Goal: Information Seeking & Learning: Understand process/instructions

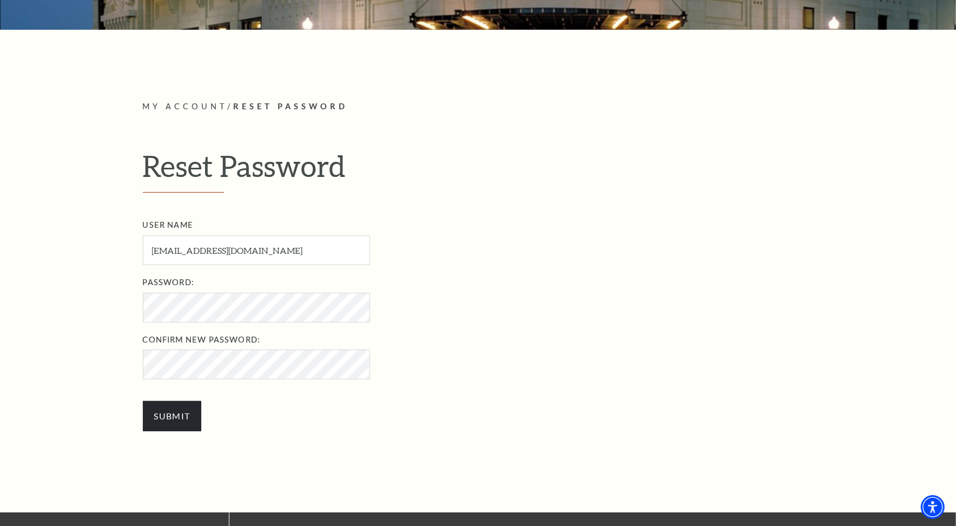
scroll to position [252, 0]
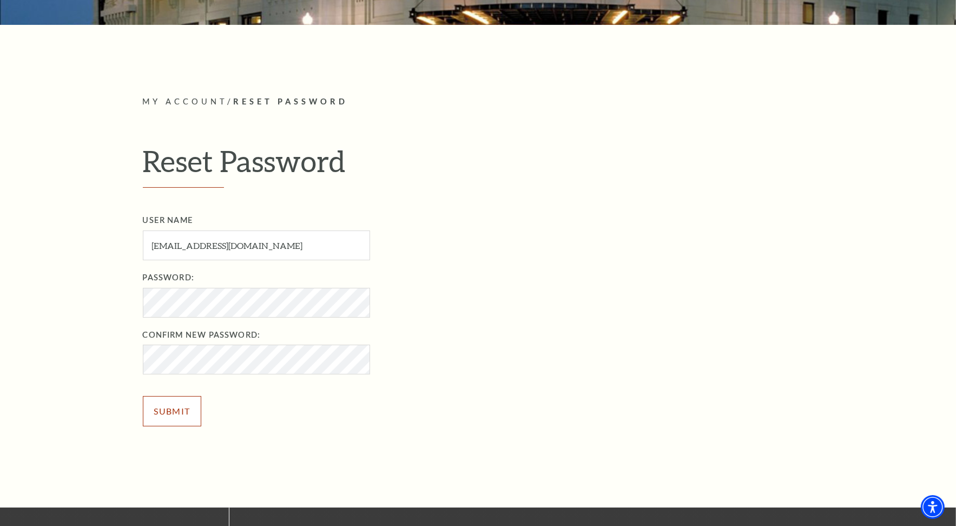
click at [164, 417] on input "Submit" at bounding box center [172, 411] width 59 height 30
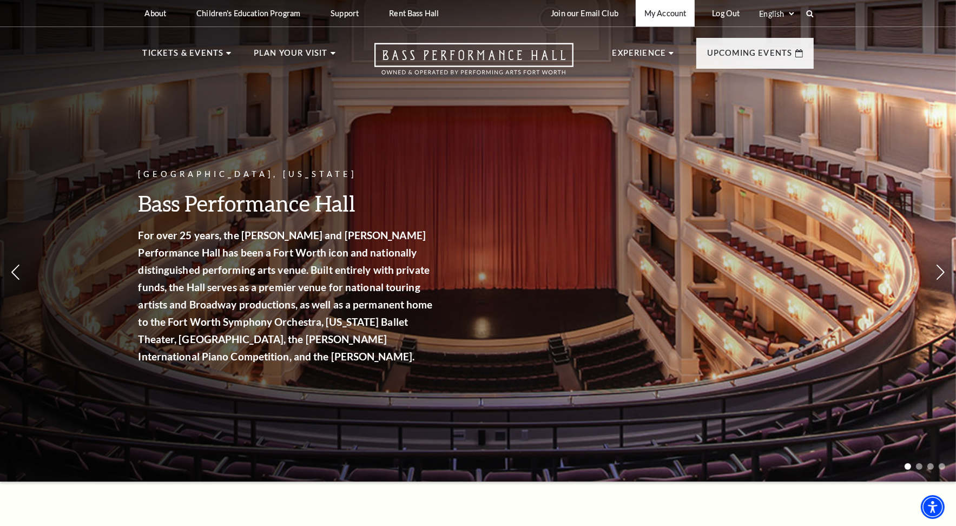
click at [666, 18] on link "My Account" at bounding box center [665, 13] width 59 height 27
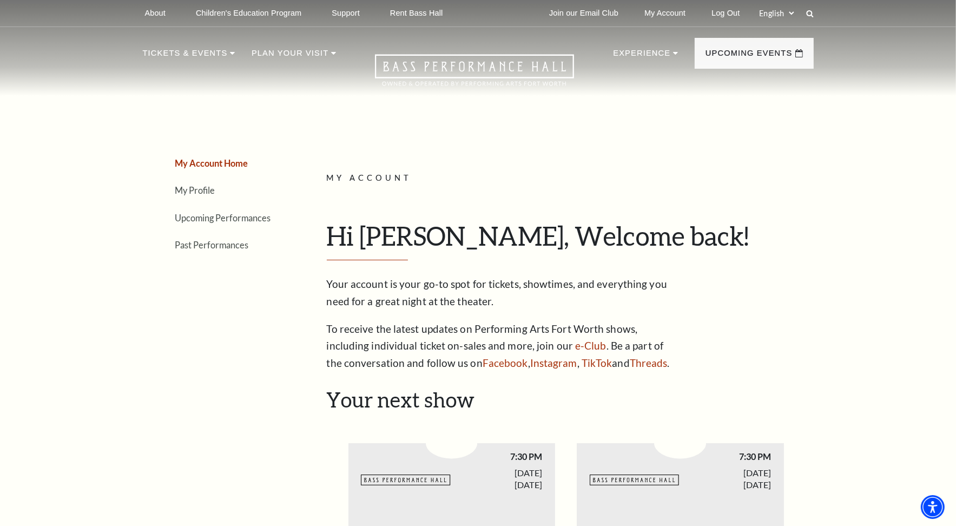
click at [206, 248] on link "Past Performances" at bounding box center [212, 245] width 74 height 10
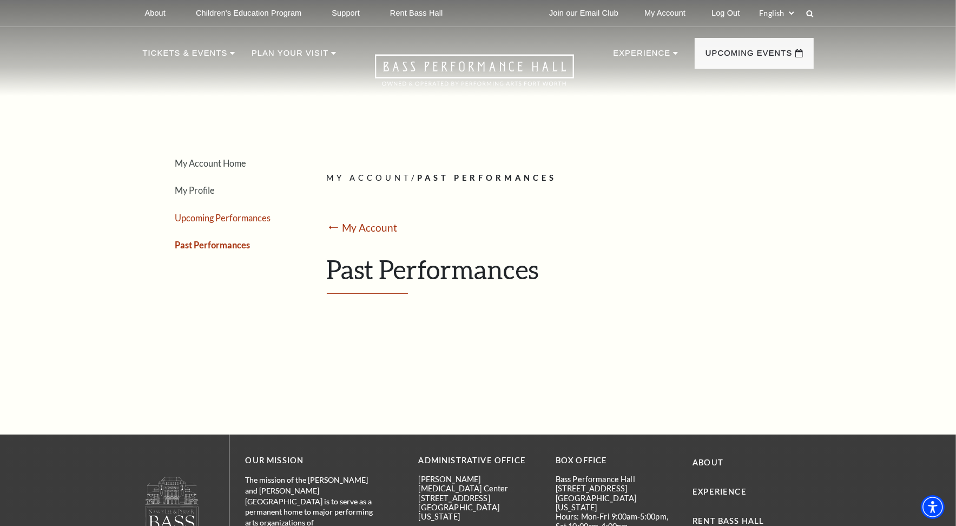
click at [213, 218] on link "Upcoming Performances" at bounding box center [223, 218] width 96 height 10
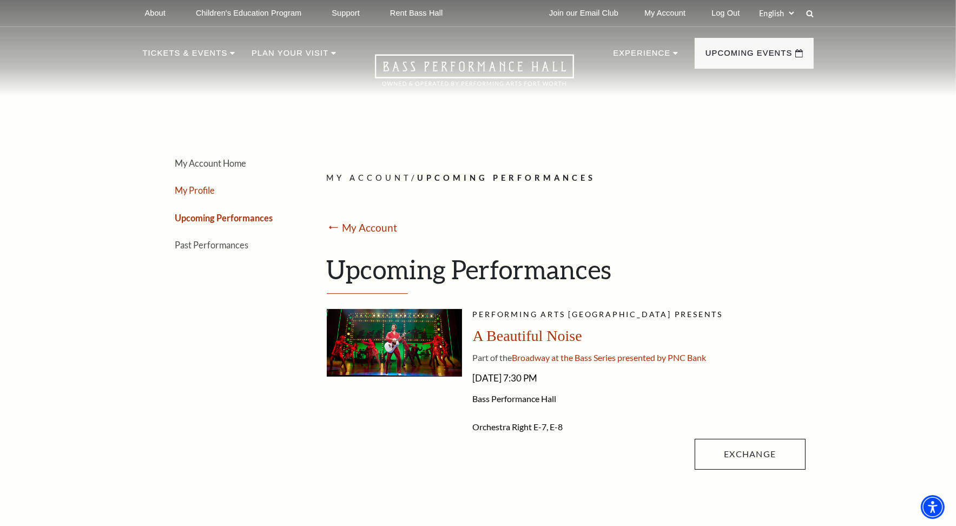
click at [184, 187] on link "My Profile" at bounding box center [195, 190] width 40 height 10
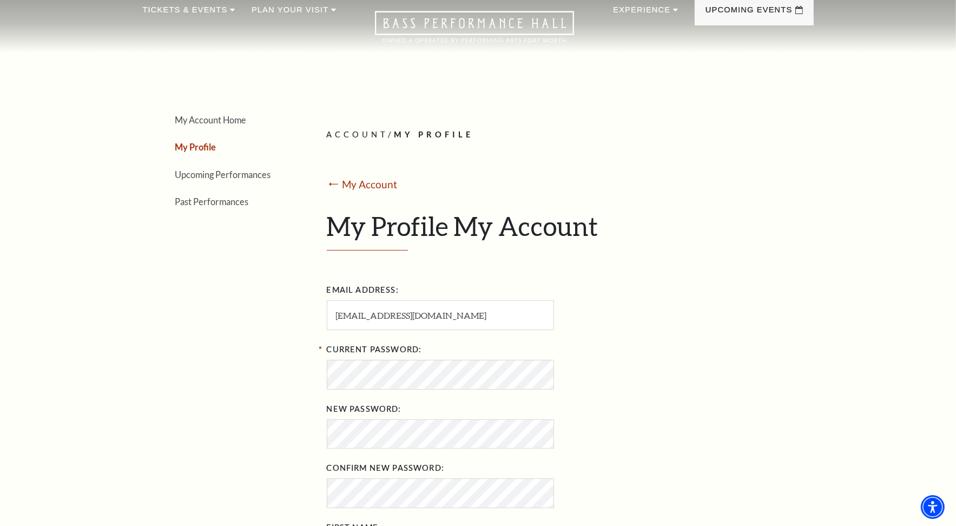
scroll to position [17, 0]
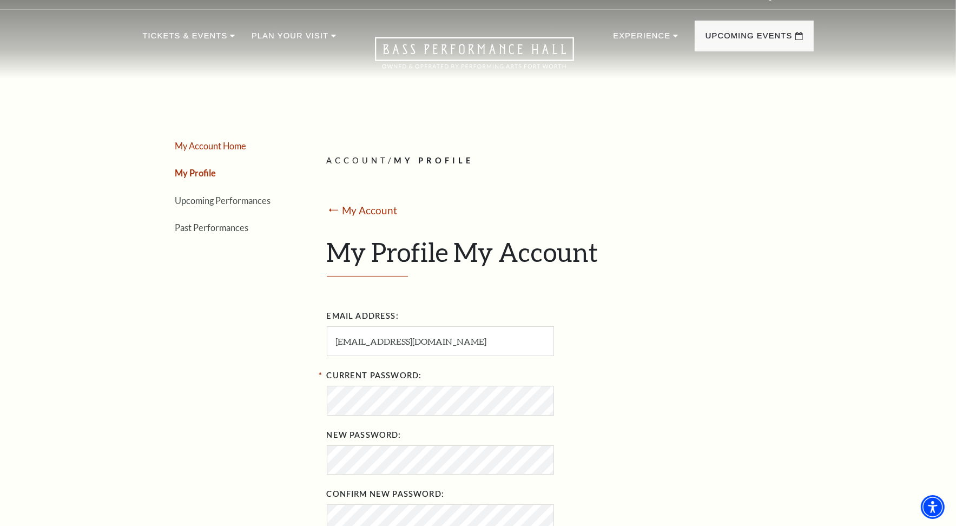
click at [180, 142] on link "My Account Home" at bounding box center [210, 146] width 71 height 10
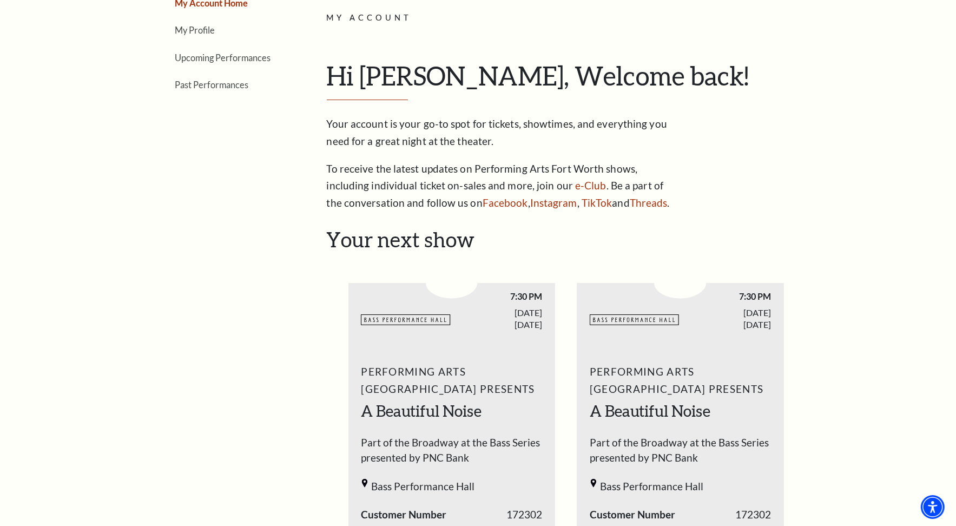
scroll to position [0, 0]
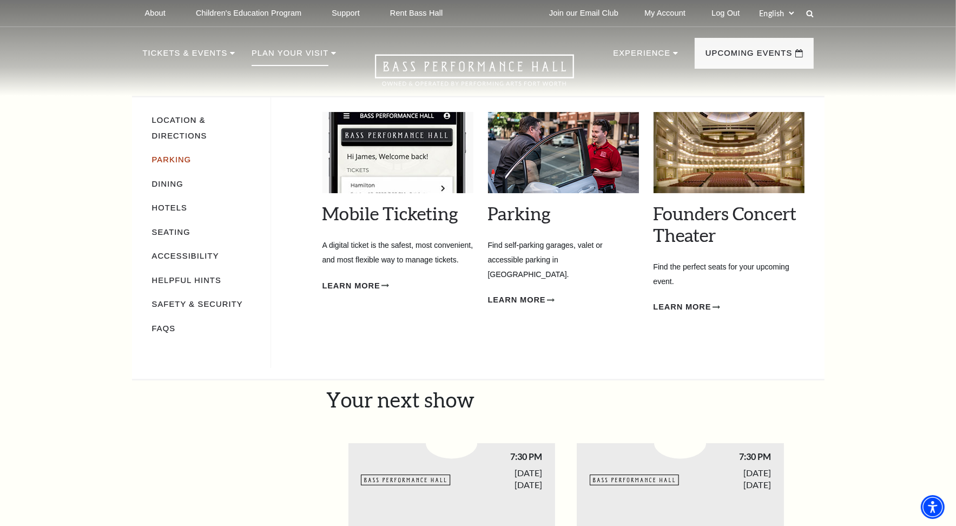
click at [168, 155] on link "Parking" at bounding box center [172, 159] width 40 height 9
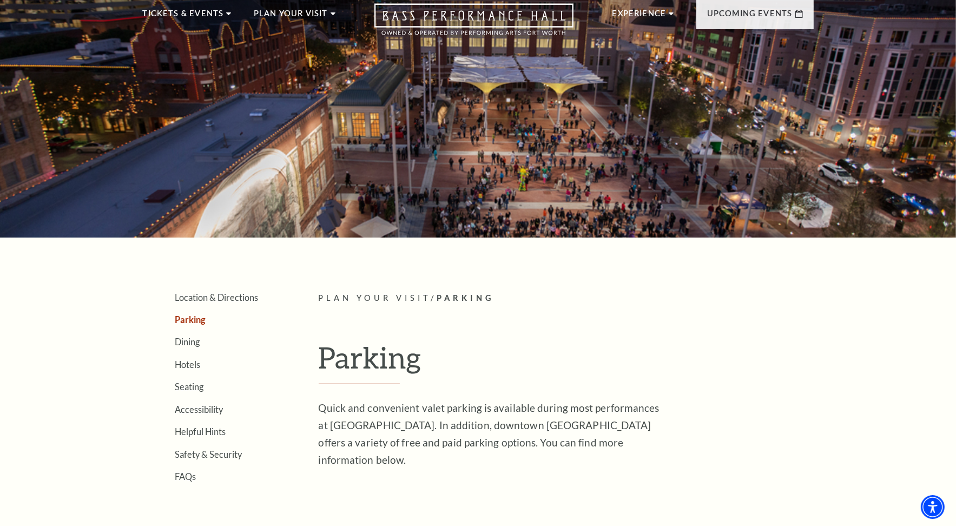
scroll to position [18, 0]
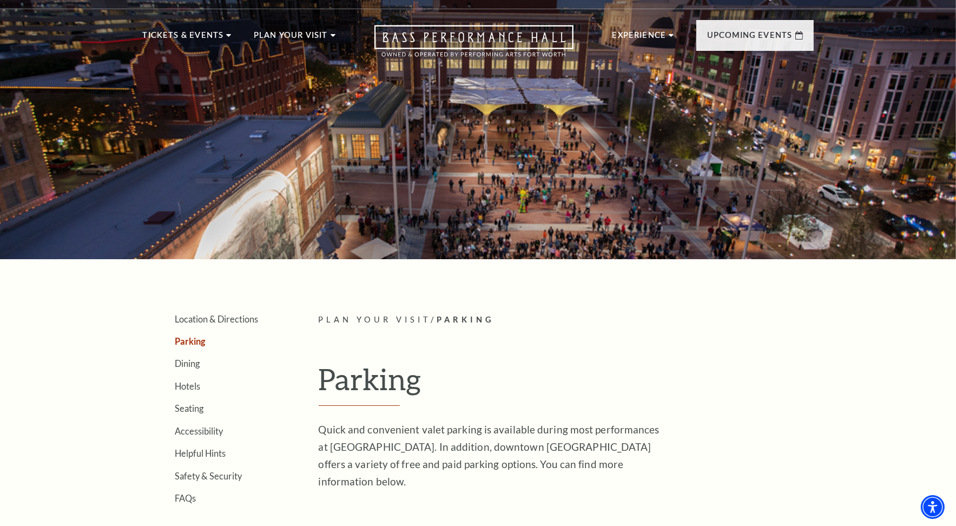
click at [955, 161] on div at bounding box center [478, 117] width 956 height 283
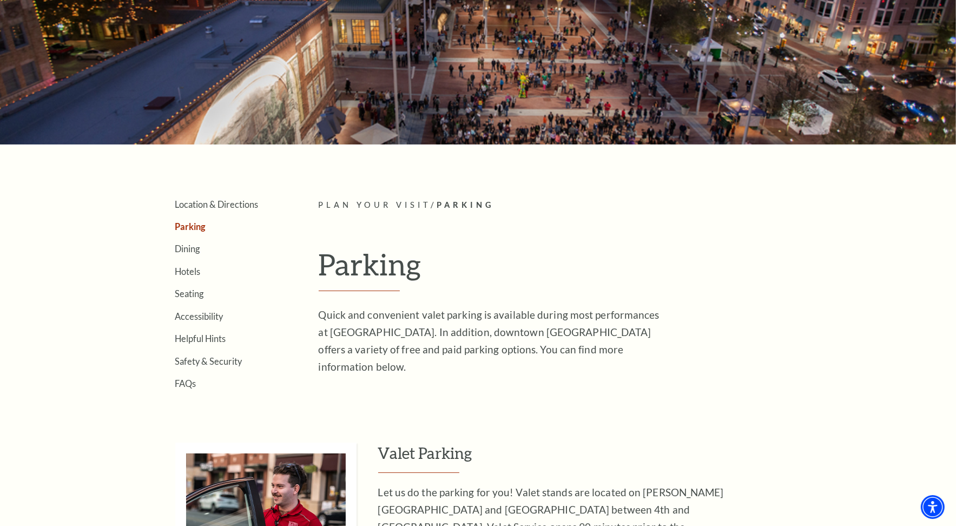
scroll to position [0, 0]
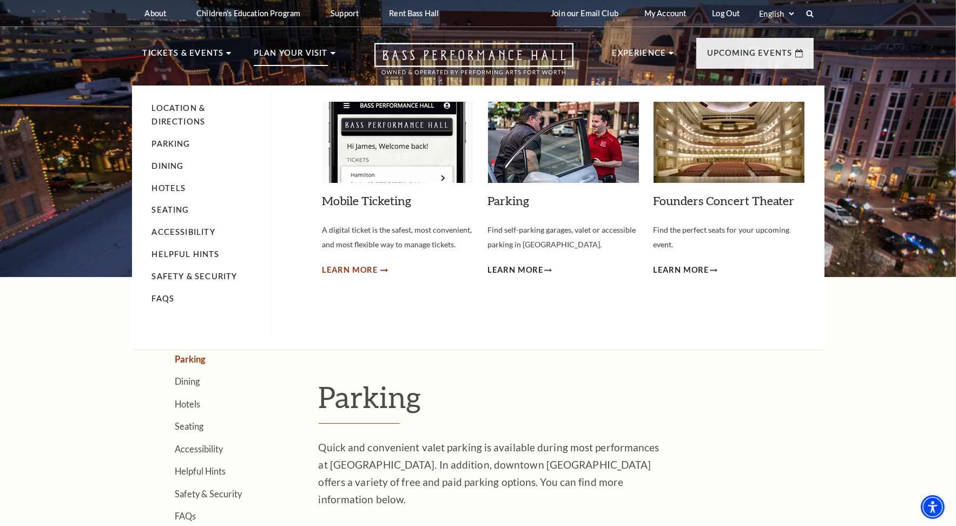
click at [354, 270] on span "Learn More" at bounding box center [351, 271] width 56 height 14
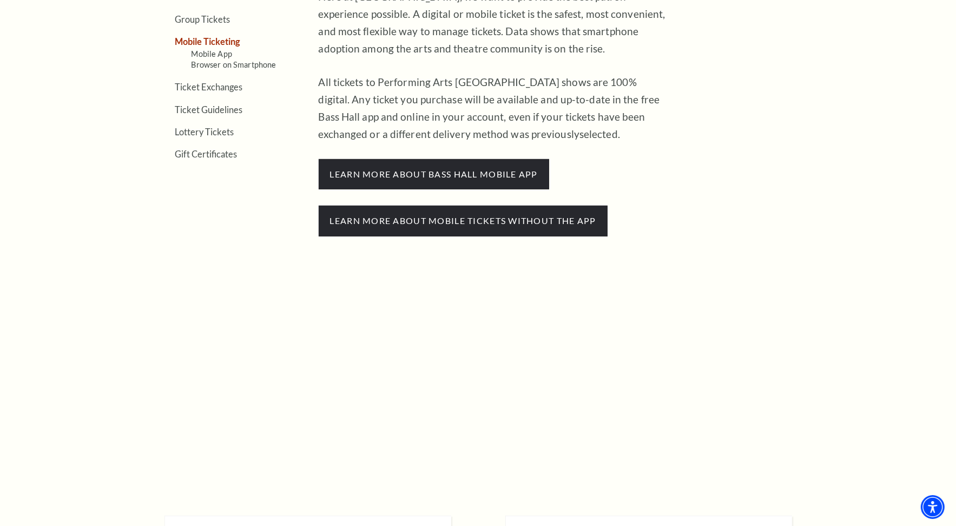
scroll to position [469, 0]
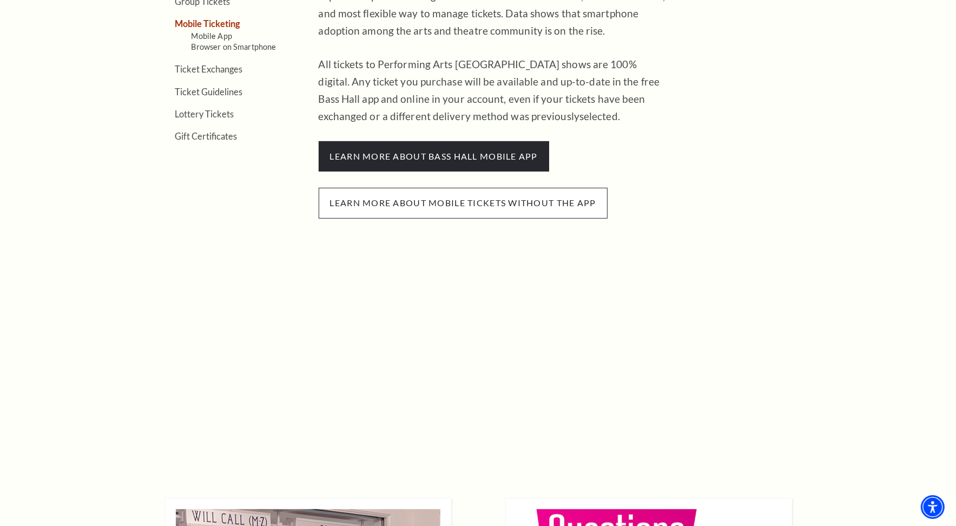
click at [459, 205] on span "Learn more about mobile tickets without the app" at bounding box center [463, 203] width 289 height 30
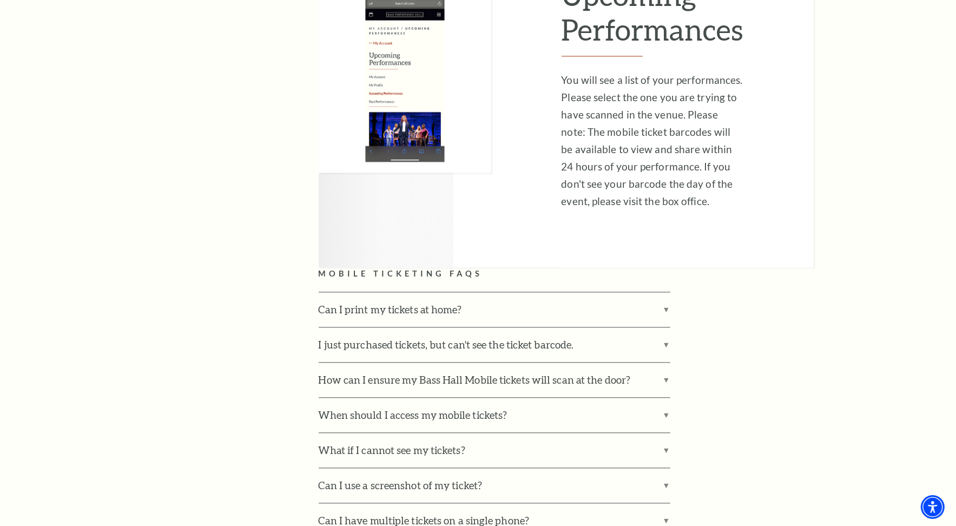
scroll to position [2724, 0]
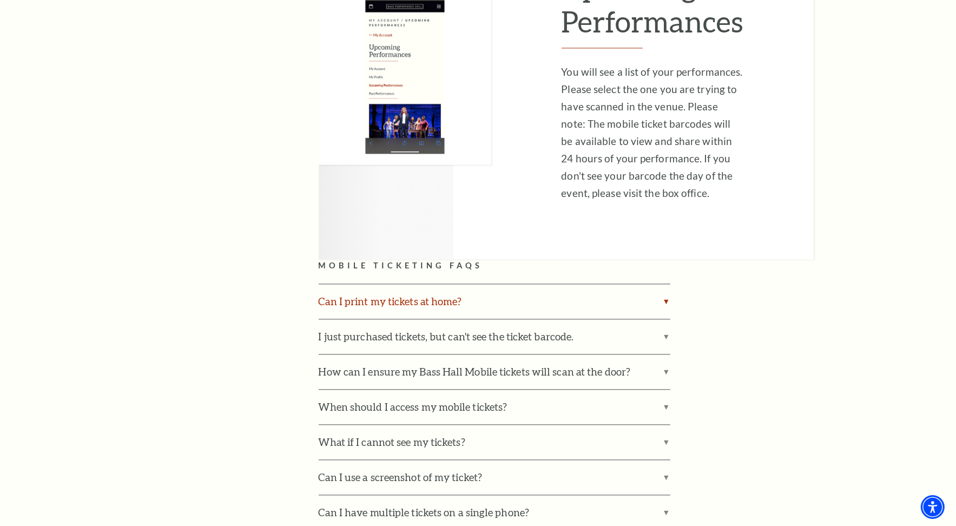
click at [442, 284] on label "Can I print my tickets at home?" at bounding box center [495, 301] width 352 height 35
click at [0, 0] on input "Can I print my tickets at home?" at bounding box center [0, 0] width 0 height 0
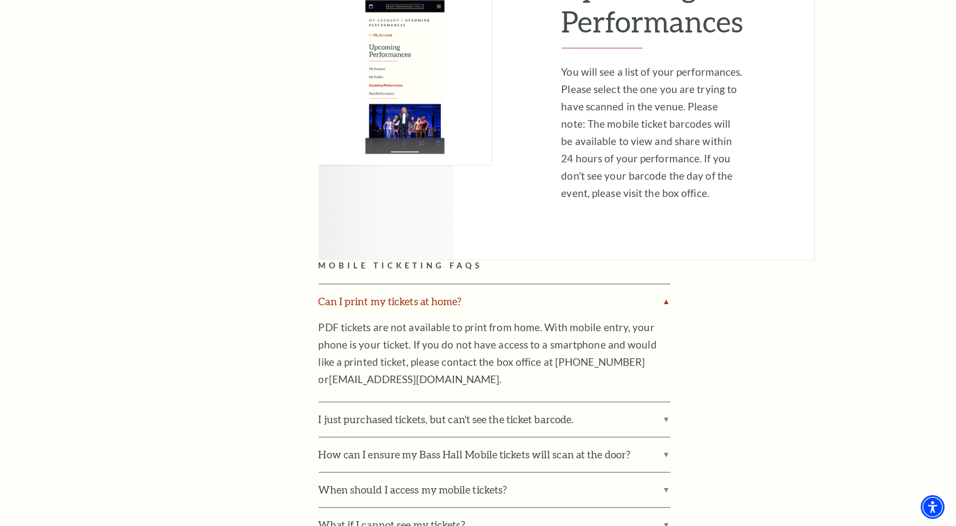
click at [445, 284] on label "Can I print my tickets at home?" at bounding box center [495, 301] width 352 height 35
click at [0, 0] on input "Can I print my tickets at home?" at bounding box center [0, 0] width 0 height 0
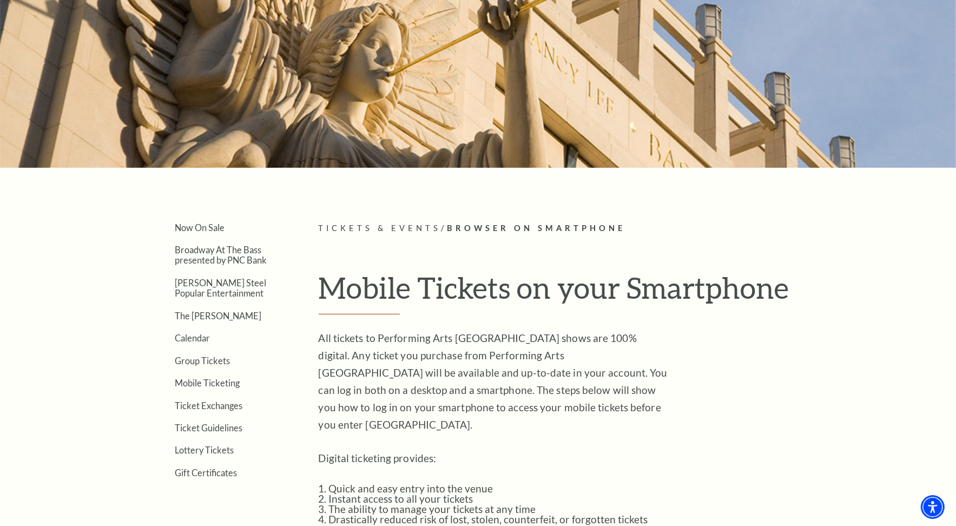
scroll to position [0, 0]
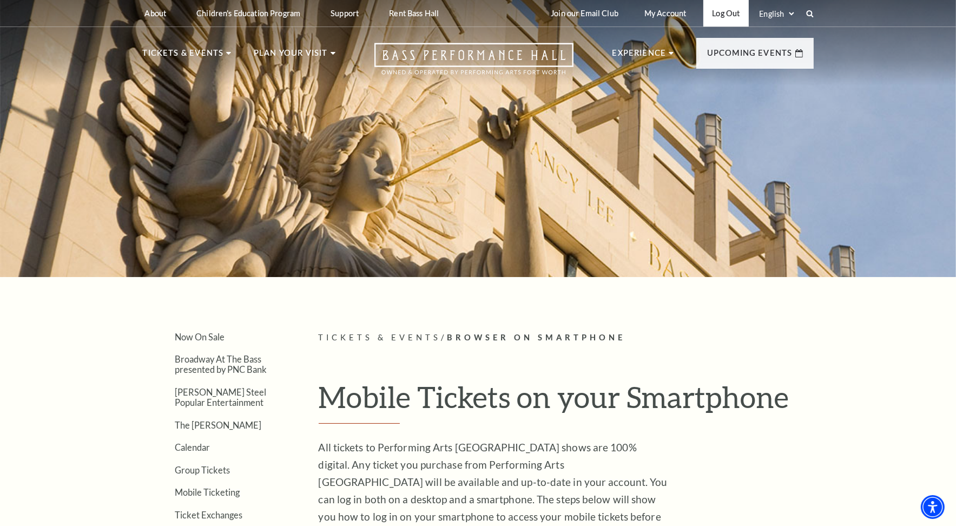
click at [734, 18] on link "Log Out" at bounding box center [726, 13] width 45 height 27
